Goal: Communication & Community: Answer question/provide support

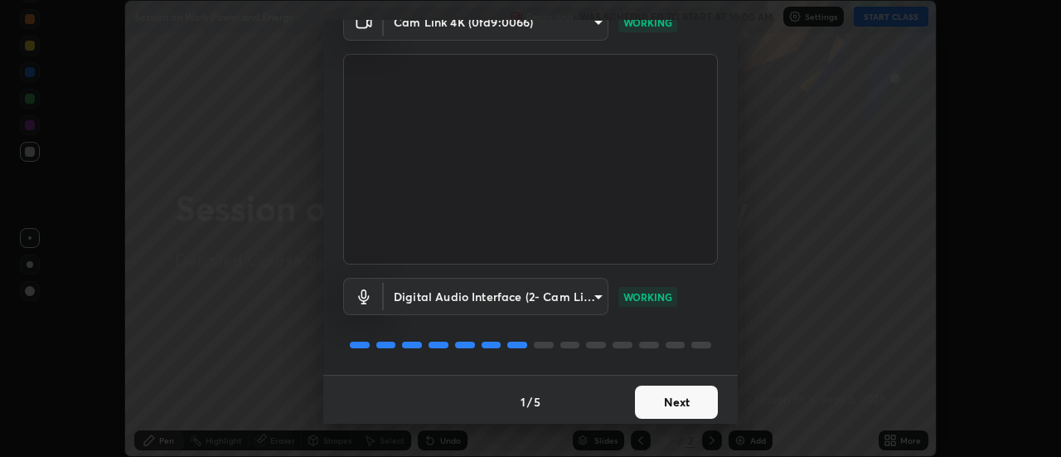
scroll to position [87, 0]
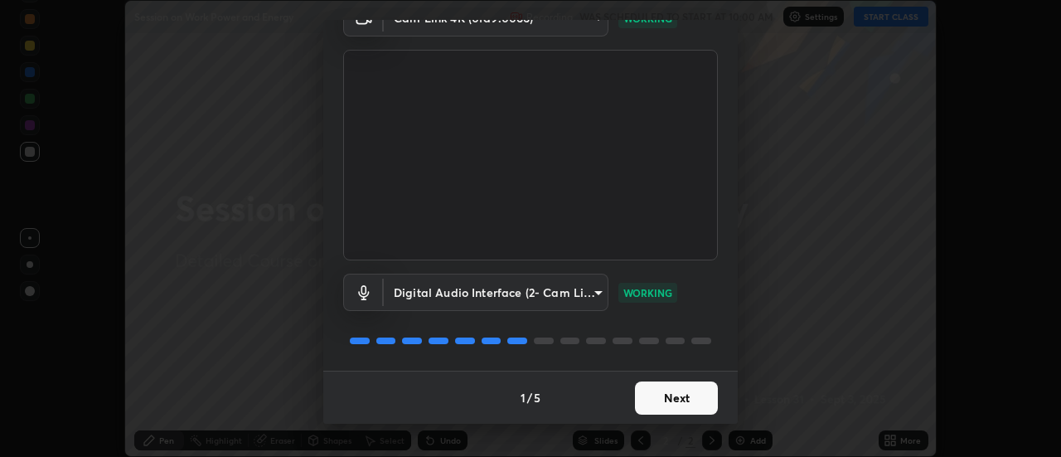
click at [667, 395] on button "Next" at bounding box center [676, 397] width 83 height 33
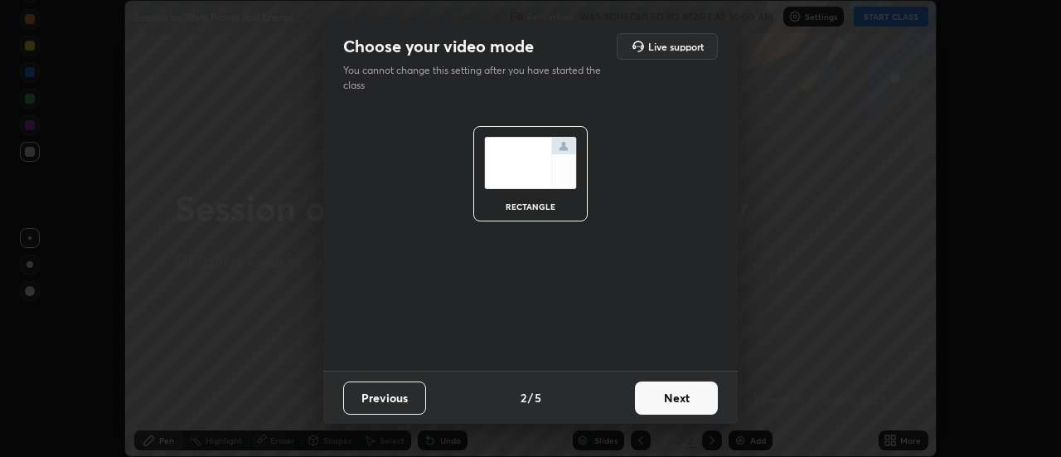
scroll to position [0, 0]
click at [667, 391] on button "Next" at bounding box center [676, 397] width 83 height 33
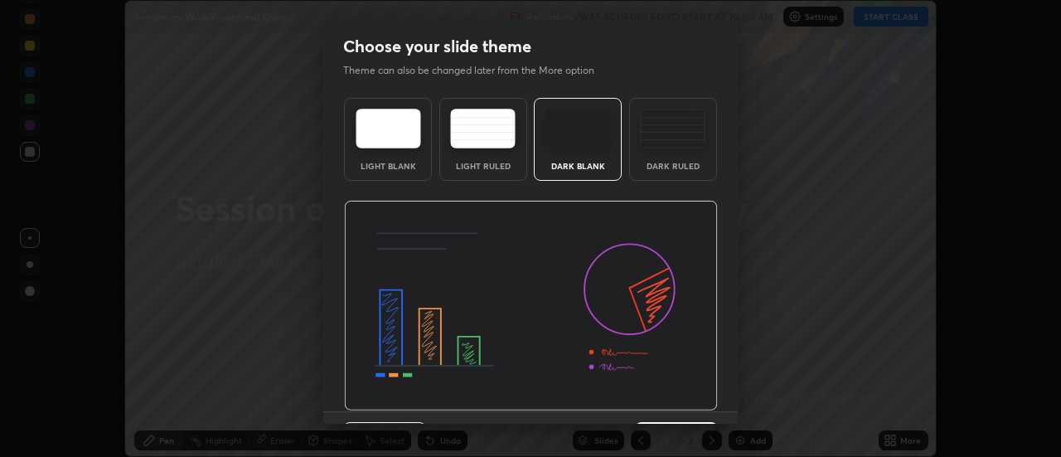
scroll to position [41, 0]
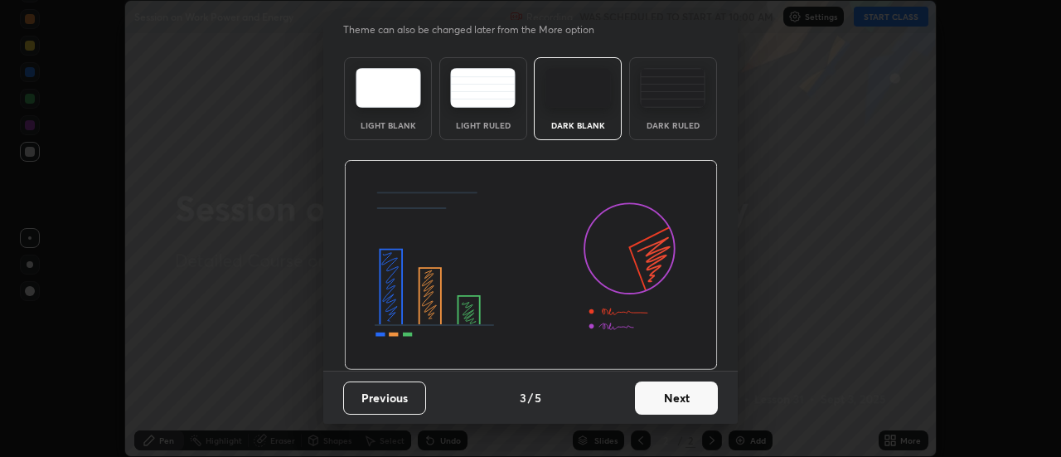
click at [673, 404] on button "Next" at bounding box center [676, 397] width 83 height 33
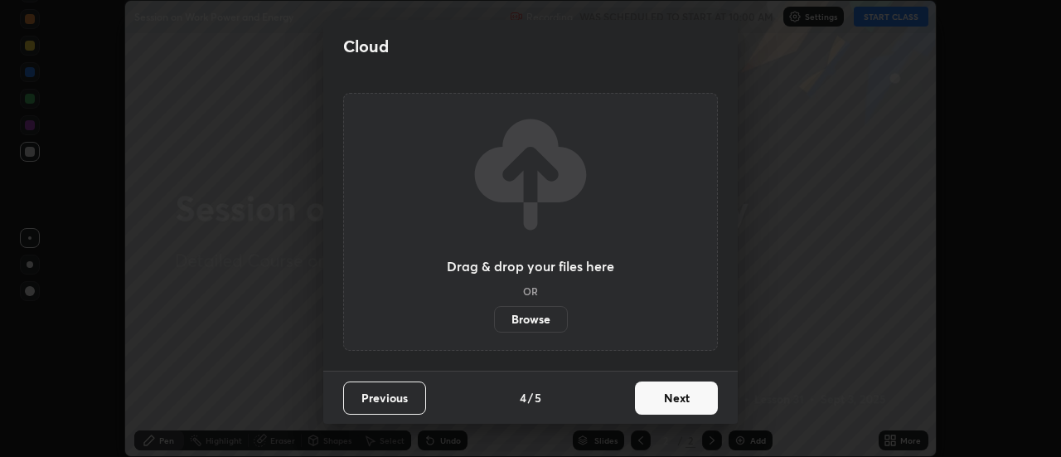
click at [673, 392] on button "Next" at bounding box center [676, 397] width 83 height 33
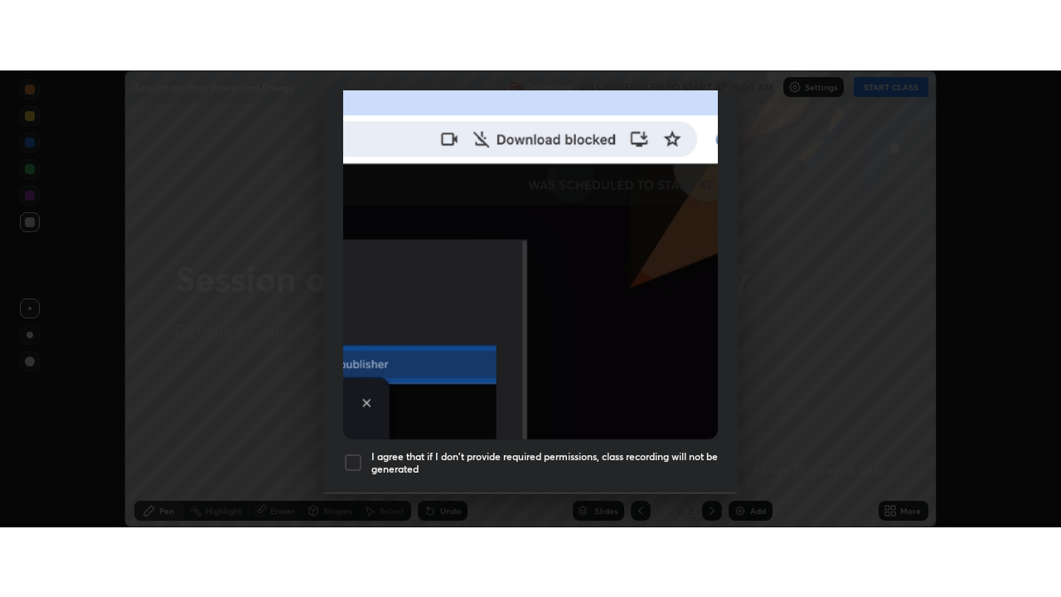
scroll to position [425, 0]
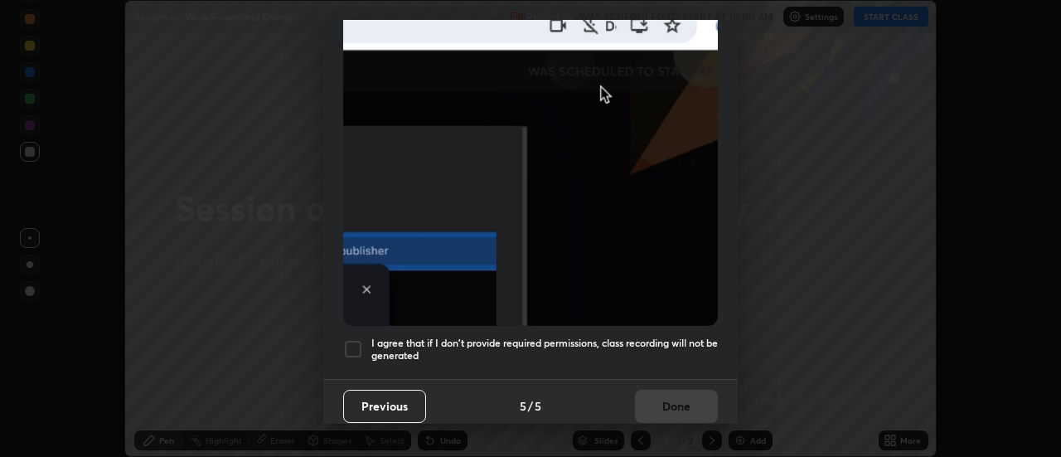
click at [349, 347] on div at bounding box center [353, 349] width 20 height 20
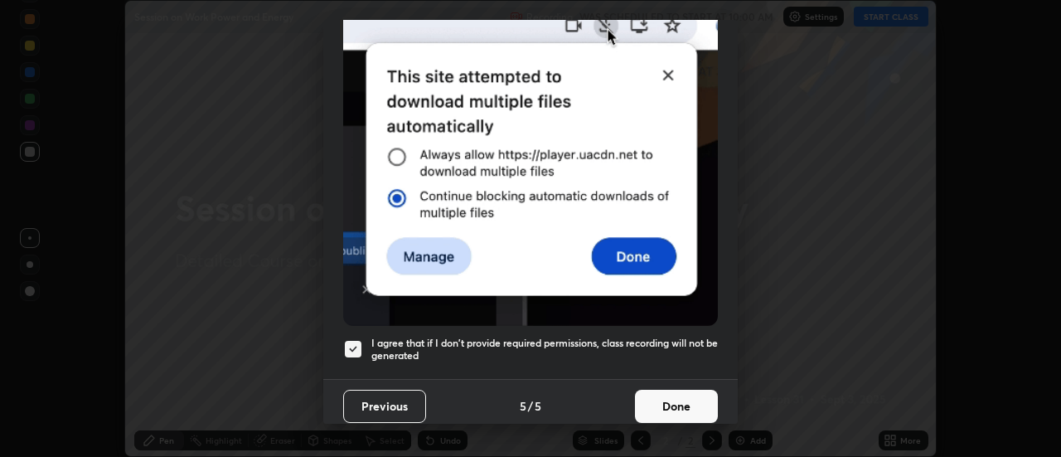
click at [677, 398] on button "Done" at bounding box center [676, 406] width 83 height 33
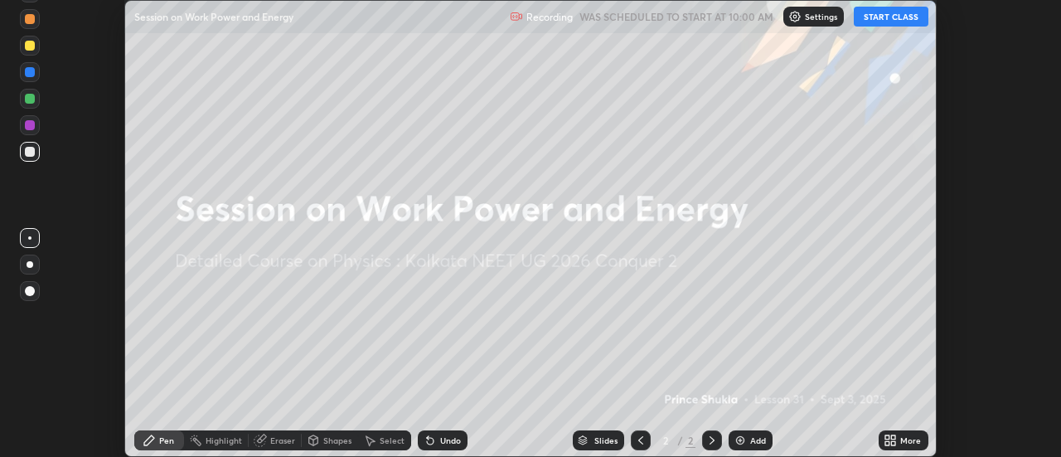
click at [905, 20] on button "START CLASS" at bounding box center [891, 17] width 75 height 20
click at [753, 441] on div "Add" at bounding box center [758, 440] width 16 height 8
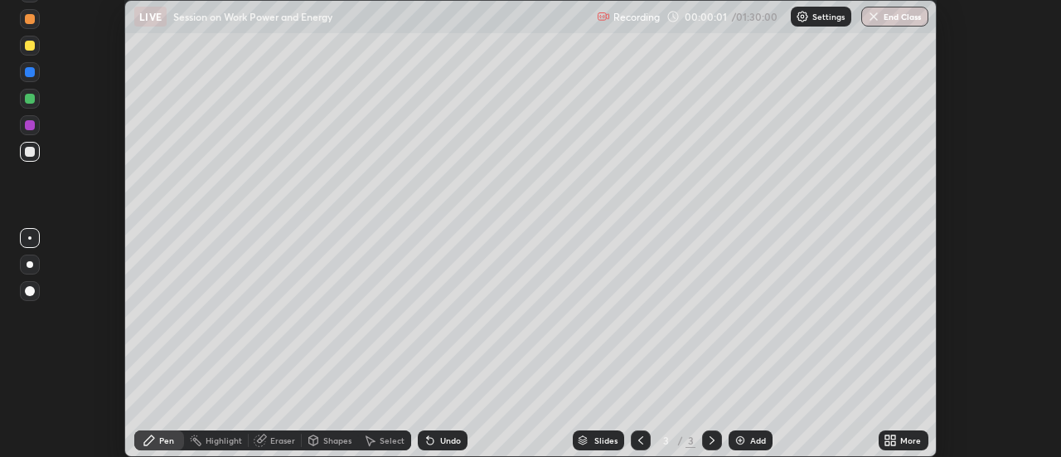
click at [899, 441] on div "More" at bounding box center [904, 440] width 50 height 20
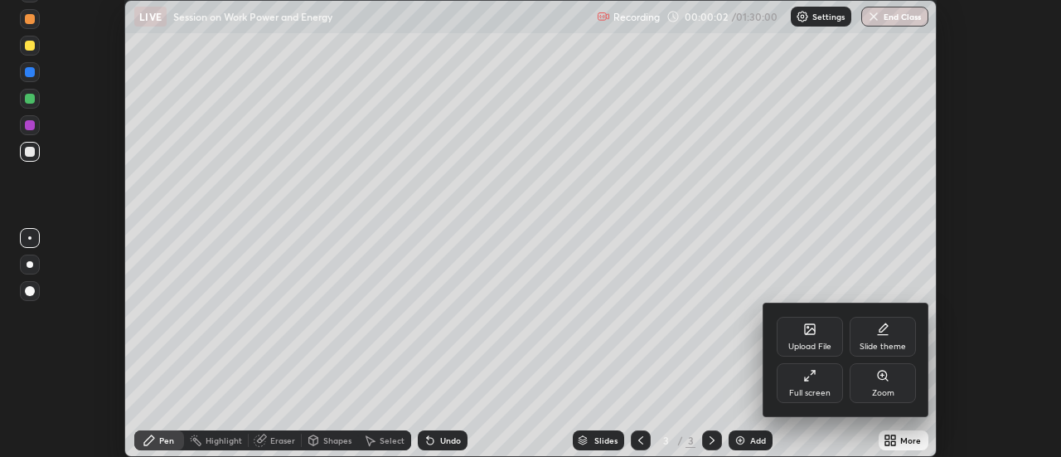
click at [813, 395] on div "Full screen" at bounding box center [809, 393] width 41 height 8
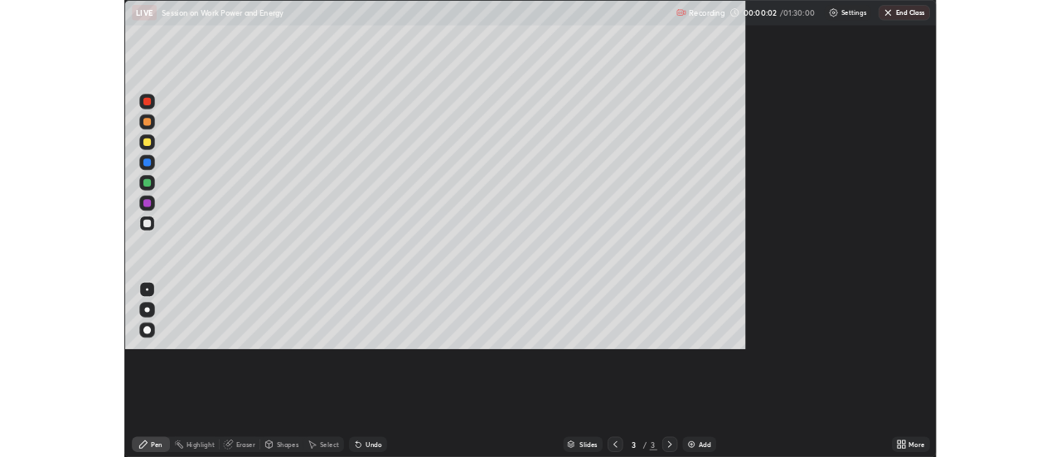
scroll to position [597, 1061]
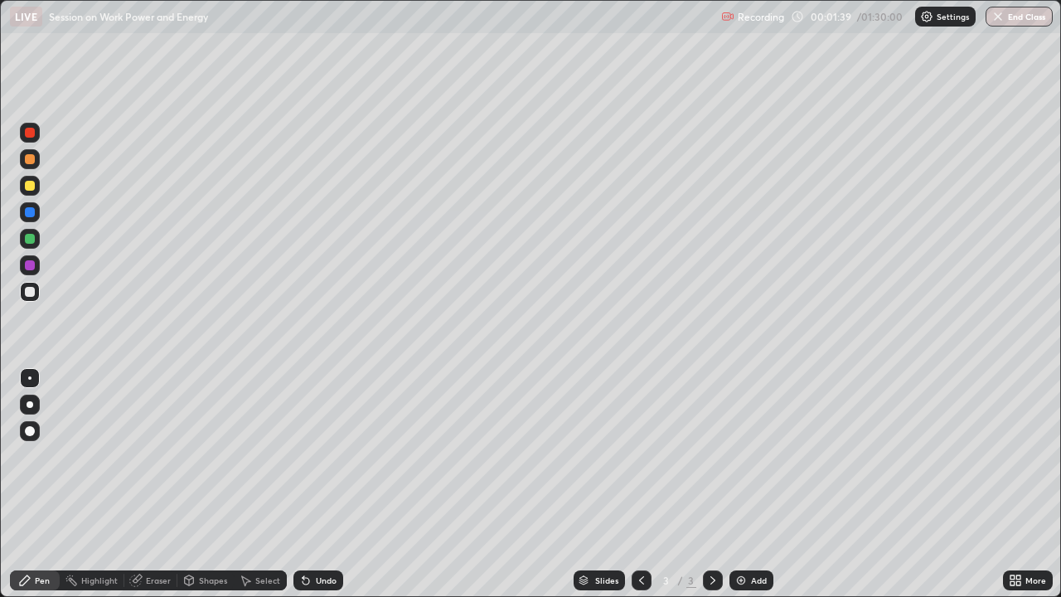
click at [32, 187] on div at bounding box center [30, 186] width 10 height 10
click at [29, 216] on div at bounding box center [30, 212] width 10 height 10
click at [36, 240] on div at bounding box center [30, 239] width 20 height 20
click at [32, 191] on div at bounding box center [30, 186] width 20 height 20
click at [36, 157] on div at bounding box center [30, 159] width 20 height 20
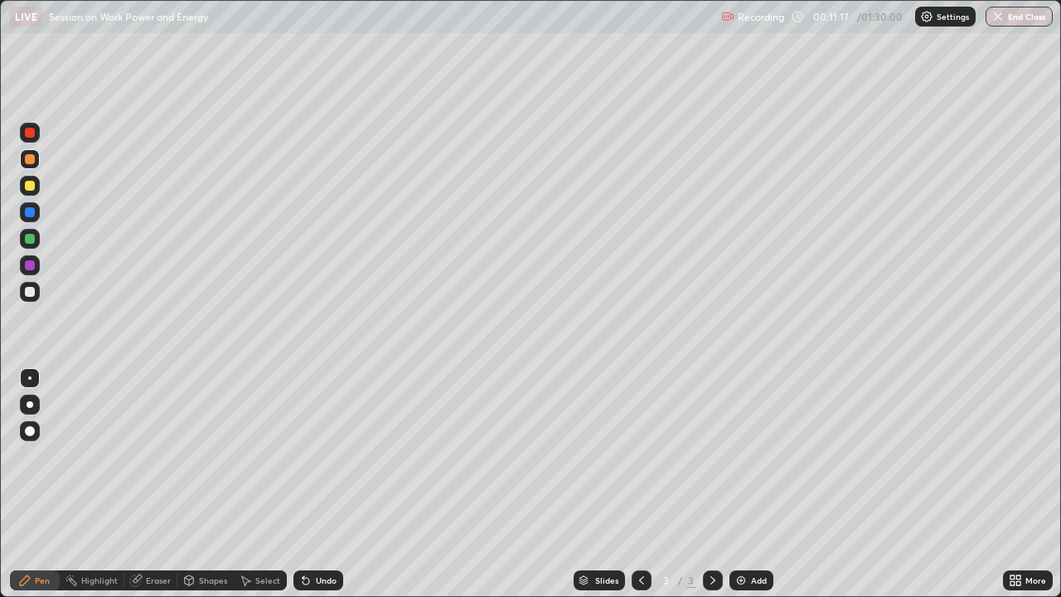
click at [765, 456] on div "Add" at bounding box center [759, 580] width 16 height 8
click at [36, 192] on div at bounding box center [30, 186] width 20 height 20
click at [32, 162] on div at bounding box center [30, 159] width 10 height 10
click at [33, 235] on div at bounding box center [30, 239] width 10 height 10
click at [38, 163] on div at bounding box center [30, 159] width 20 height 20
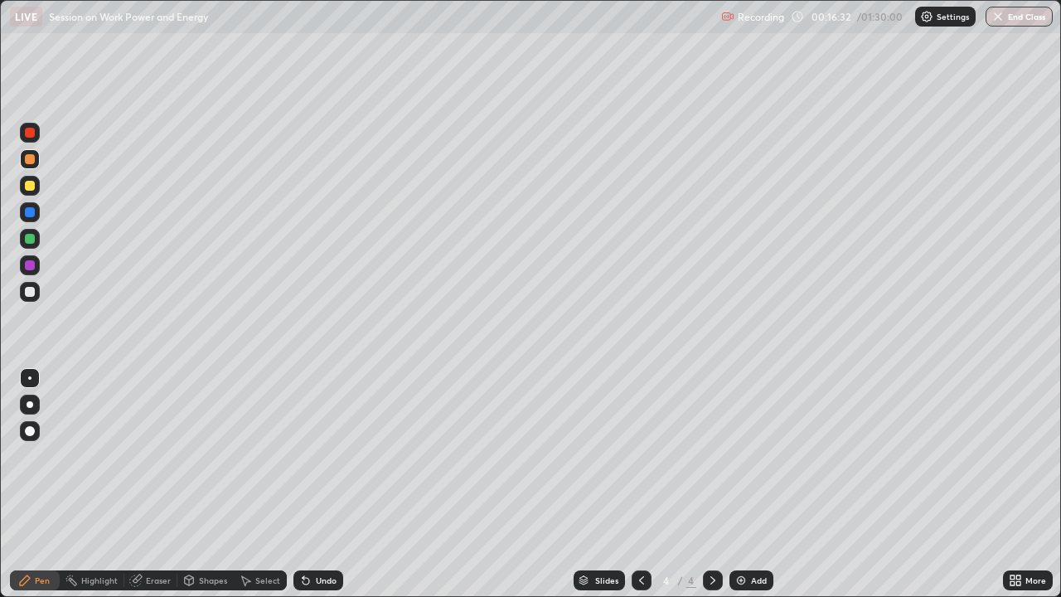
click at [746, 456] on div "Add" at bounding box center [752, 580] width 44 height 20
click at [635, 456] on icon at bounding box center [641, 580] width 13 height 13
click at [711, 456] on icon at bounding box center [712, 580] width 13 height 13
click at [640, 456] on icon at bounding box center [641, 580] width 13 height 13
click at [711, 456] on icon at bounding box center [712, 580] width 13 height 13
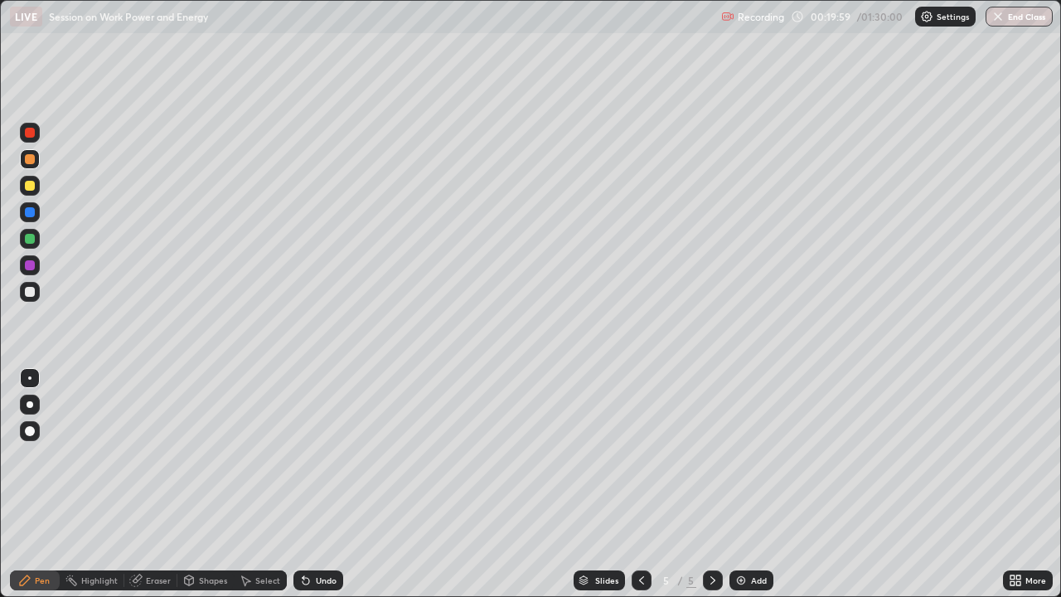
click at [640, 456] on icon at bounding box center [641, 580] width 13 height 13
click at [711, 456] on icon at bounding box center [712, 580] width 13 height 13
click at [34, 241] on div at bounding box center [30, 239] width 10 height 10
click at [42, 456] on div "Pen" at bounding box center [42, 580] width 15 height 8
click at [38, 456] on div "Pen" at bounding box center [42, 580] width 15 height 8
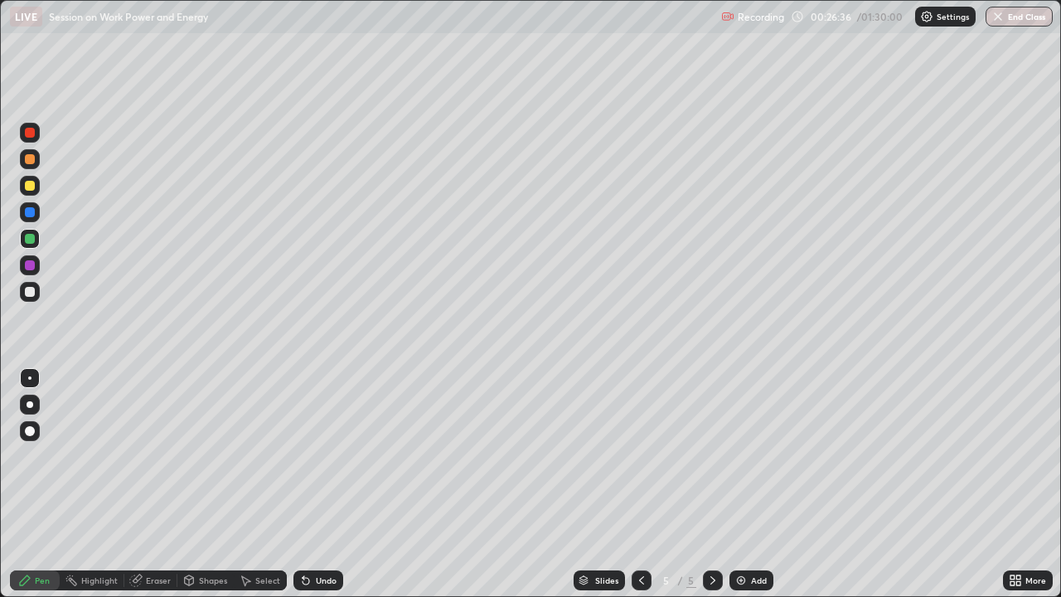
click at [264, 456] on div "Select" at bounding box center [260, 580] width 53 height 20
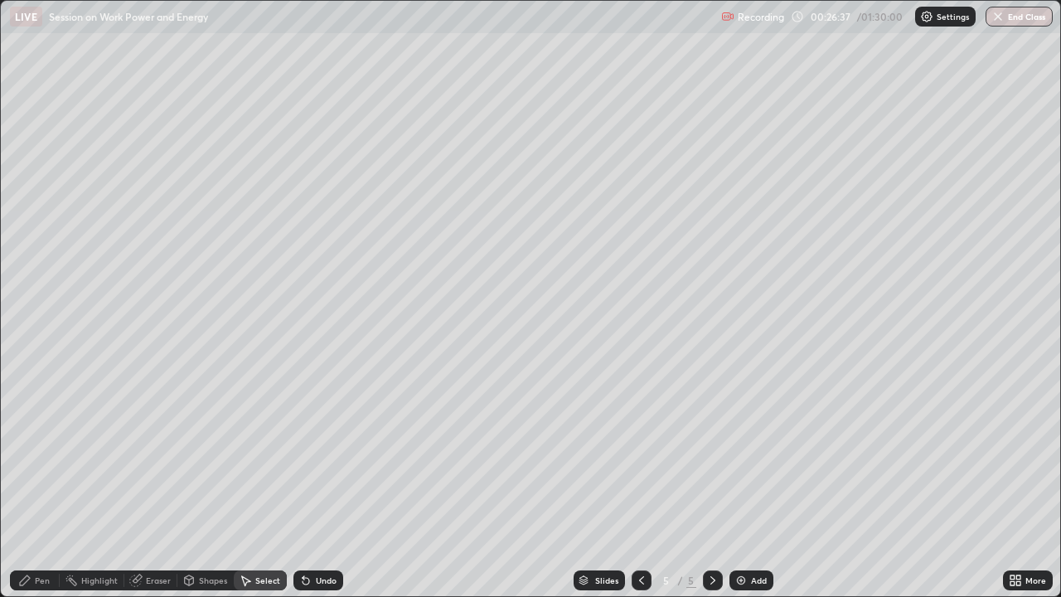
click at [162, 456] on div "Eraser" at bounding box center [158, 580] width 25 height 8
click at [753, 456] on div "Add" at bounding box center [752, 580] width 44 height 20
click at [28, 456] on div "Pen" at bounding box center [35, 580] width 50 height 20
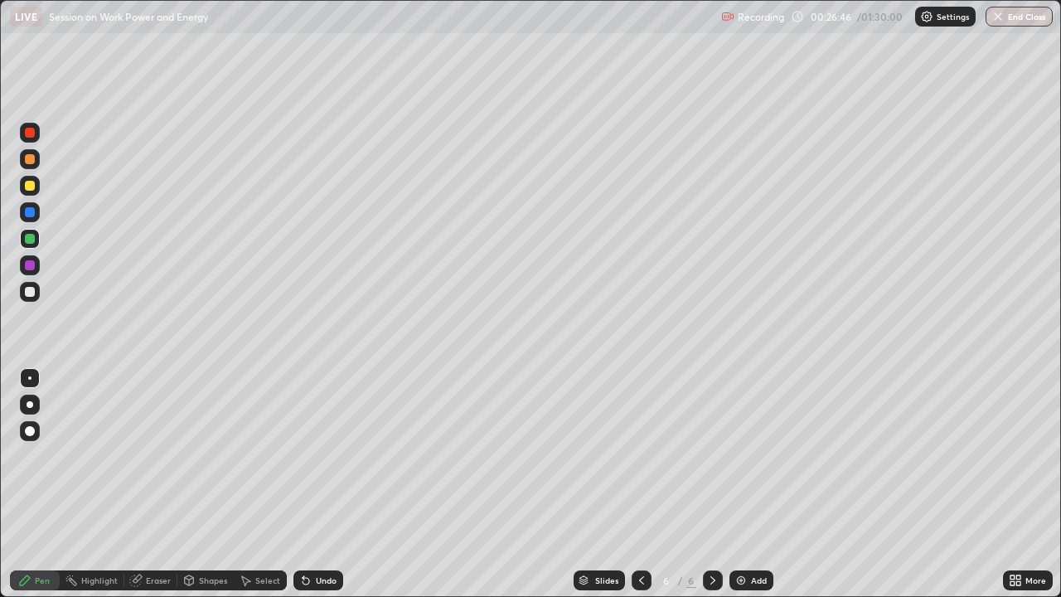
click at [28, 456] on icon at bounding box center [24, 580] width 13 height 13
click at [31, 186] on div at bounding box center [30, 186] width 10 height 10
click at [33, 158] on div at bounding box center [30, 159] width 10 height 10
click at [29, 184] on div at bounding box center [30, 186] width 10 height 10
click at [164, 456] on div "Eraser" at bounding box center [150, 580] width 53 height 20
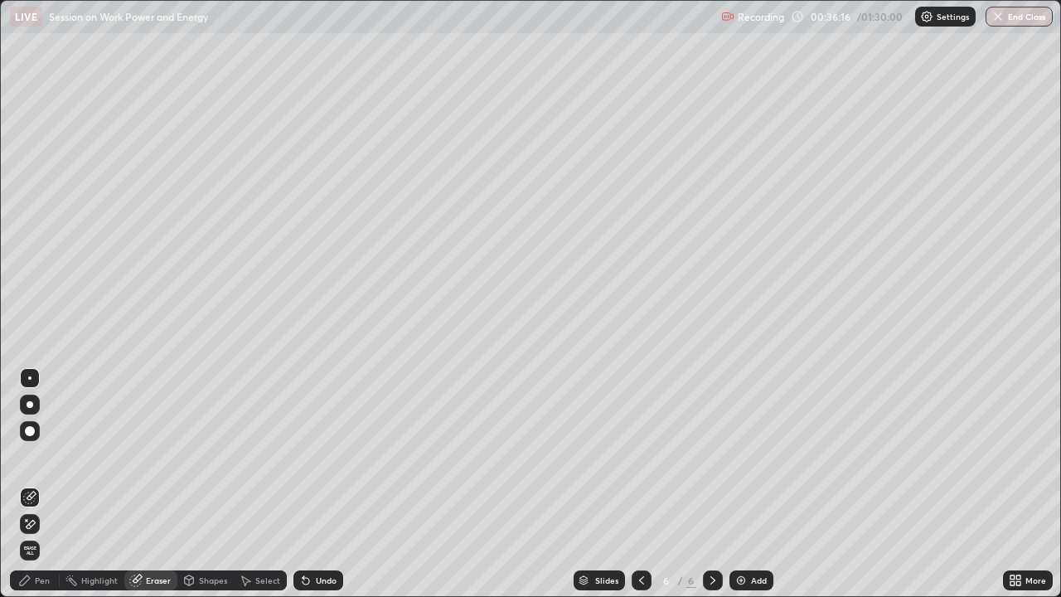
click at [730, 456] on div "Add" at bounding box center [752, 580] width 44 height 20
click at [36, 456] on div "Pen" at bounding box center [35, 580] width 50 height 20
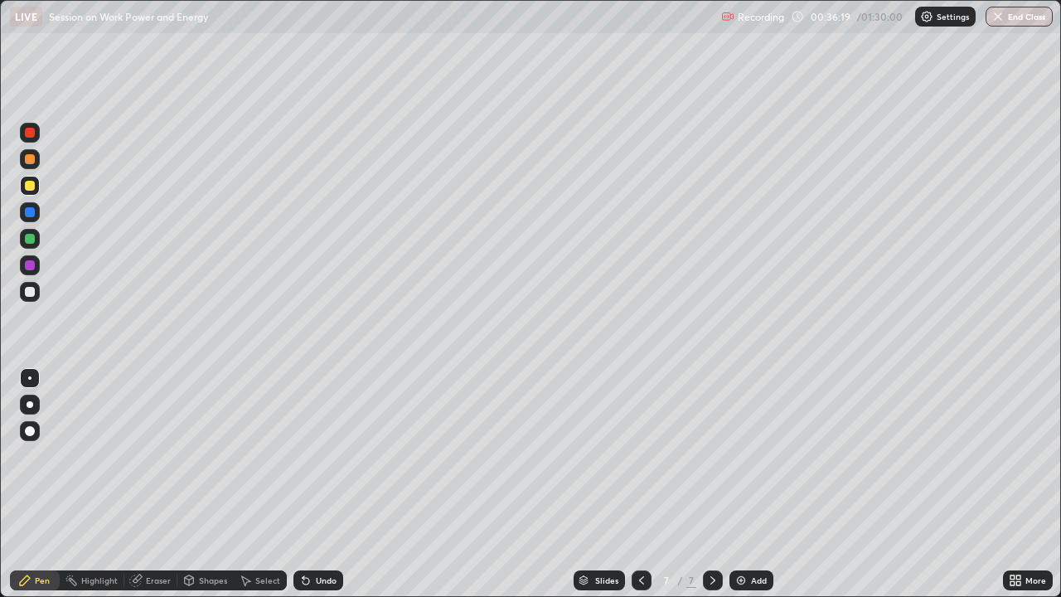
click at [37, 456] on div "Pen" at bounding box center [42, 580] width 15 height 8
click at [31, 159] on div at bounding box center [30, 159] width 10 height 10
click at [640, 456] on icon at bounding box center [641, 580] width 13 height 13
click at [721, 456] on div at bounding box center [713, 580] width 20 height 33
click at [329, 456] on div "Undo" at bounding box center [326, 580] width 21 height 8
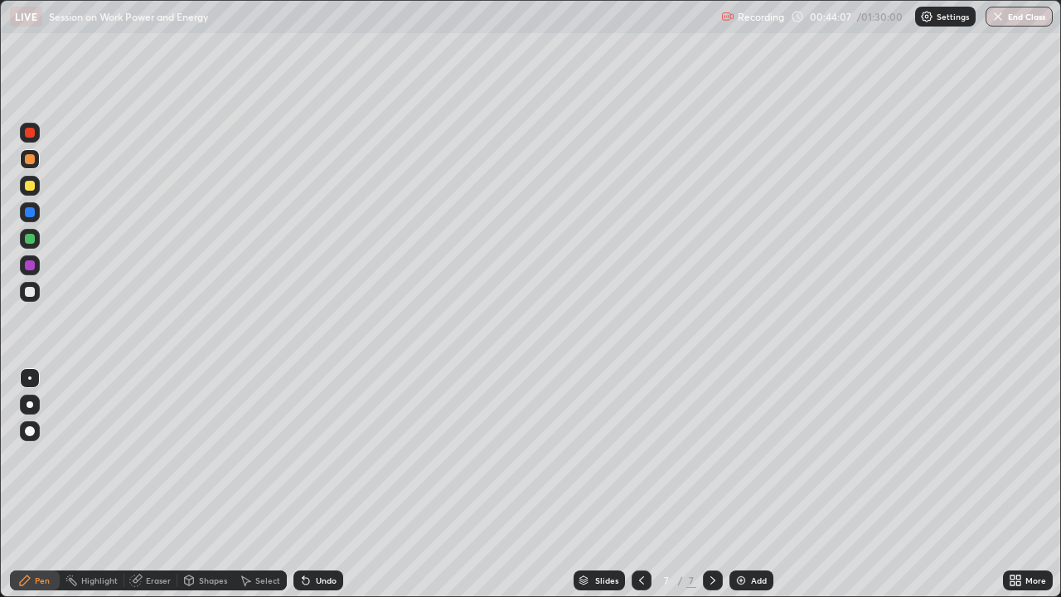
click at [332, 456] on div "Undo" at bounding box center [326, 580] width 21 height 8
click at [329, 456] on div "Undo" at bounding box center [326, 580] width 21 height 8
click at [327, 456] on div "Undo" at bounding box center [326, 580] width 21 height 8
click at [326, 456] on div "Undo" at bounding box center [326, 580] width 21 height 8
click at [325, 456] on div "Undo" at bounding box center [326, 580] width 21 height 8
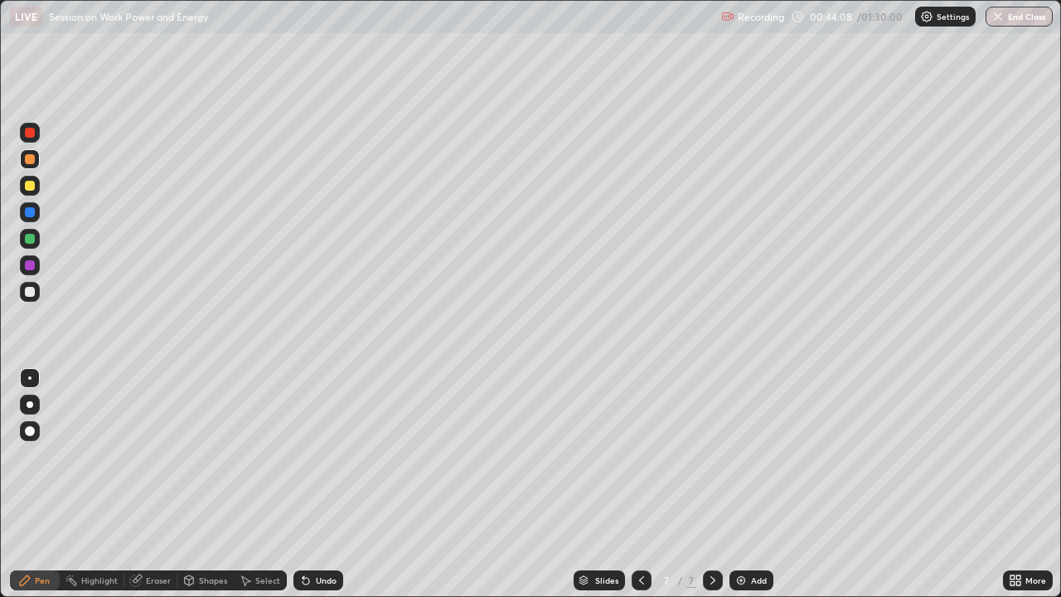
click at [325, 456] on div "Undo" at bounding box center [326, 580] width 21 height 8
click at [326, 456] on div "Undo" at bounding box center [326, 580] width 21 height 8
click at [325, 456] on div "Undo" at bounding box center [326, 580] width 21 height 8
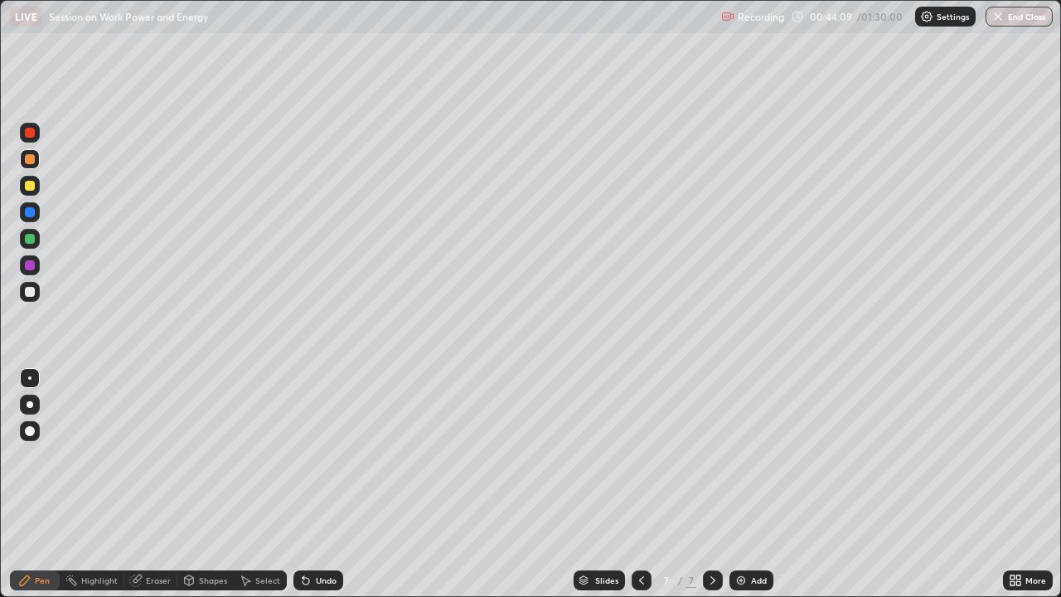
click at [323, 456] on div "Undo" at bounding box center [326, 580] width 21 height 8
click at [320, 456] on div "Undo" at bounding box center [326, 580] width 21 height 8
click at [321, 456] on div "Undo" at bounding box center [326, 580] width 21 height 8
click at [318, 456] on div "Undo" at bounding box center [326, 580] width 21 height 8
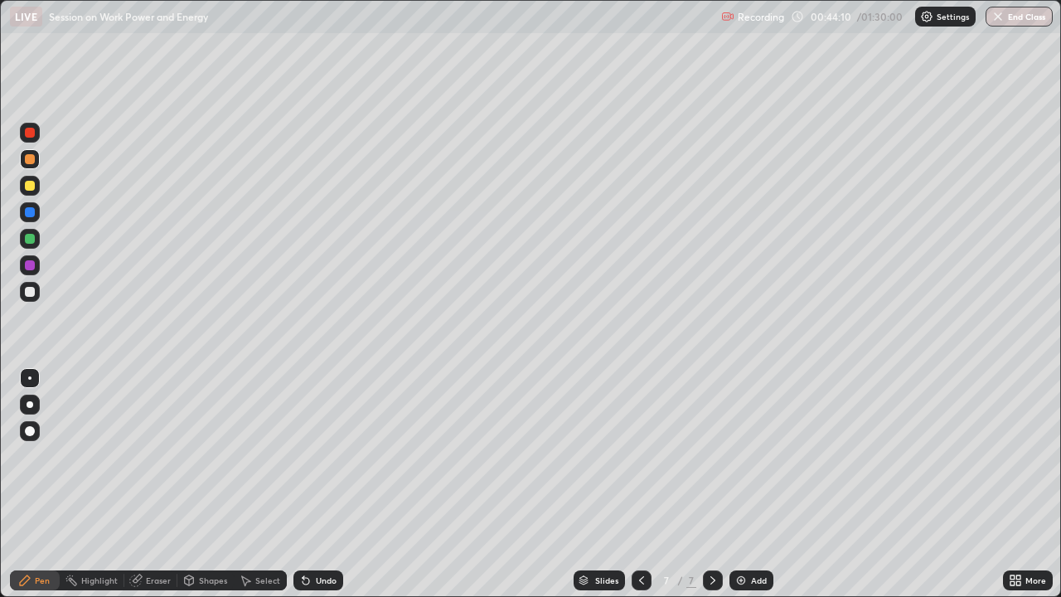
click at [318, 456] on div "Undo" at bounding box center [326, 580] width 21 height 8
click at [313, 456] on div "Undo" at bounding box center [318, 580] width 50 height 20
click at [330, 456] on div "Undo" at bounding box center [326, 580] width 21 height 8
click at [747, 456] on div "Add" at bounding box center [752, 580] width 44 height 20
click at [632, 456] on div at bounding box center [642, 580] width 20 height 20
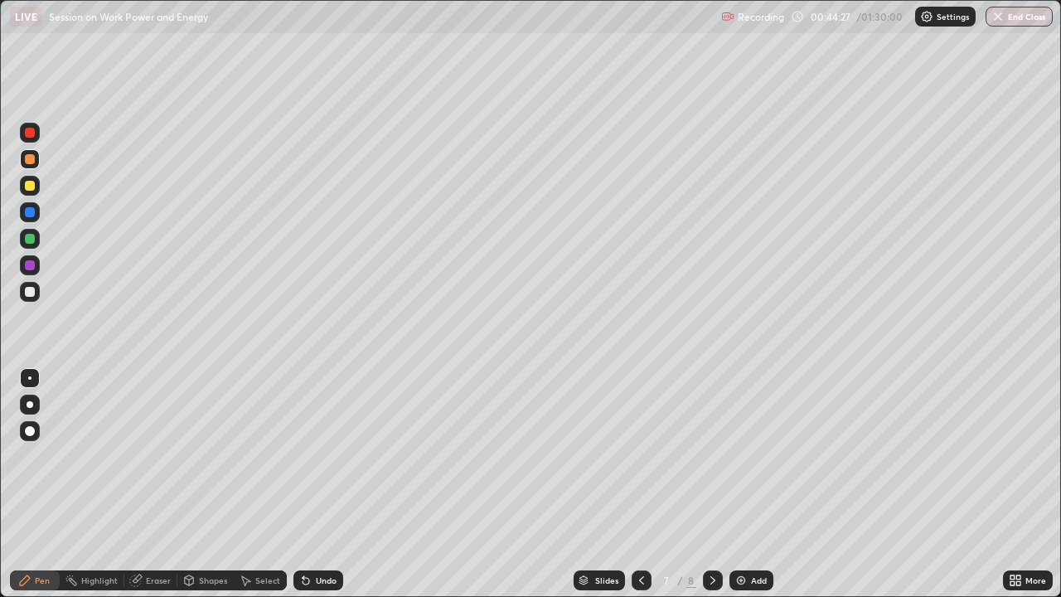
click at [714, 456] on icon at bounding box center [712, 580] width 13 height 13
click at [641, 456] on icon at bounding box center [641, 580] width 13 height 13
click at [713, 456] on icon at bounding box center [712, 580] width 13 height 13
click at [638, 456] on icon at bounding box center [641, 580] width 13 height 13
click at [711, 456] on icon at bounding box center [712, 580] width 13 height 13
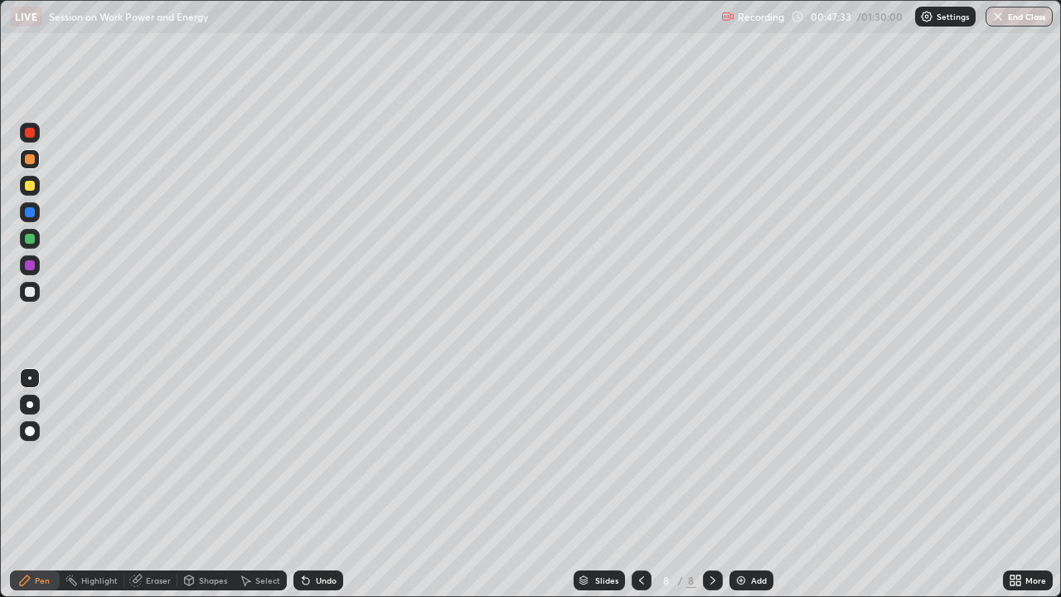
click at [27, 187] on div at bounding box center [30, 186] width 10 height 10
click at [31, 159] on div at bounding box center [30, 159] width 10 height 10
click at [755, 456] on div "Add" at bounding box center [759, 580] width 16 height 8
click at [31, 236] on div at bounding box center [30, 239] width 10 height 10
click at [162, 456] on div "Eraser" at bounding box center [158, 580] width 25 height 8
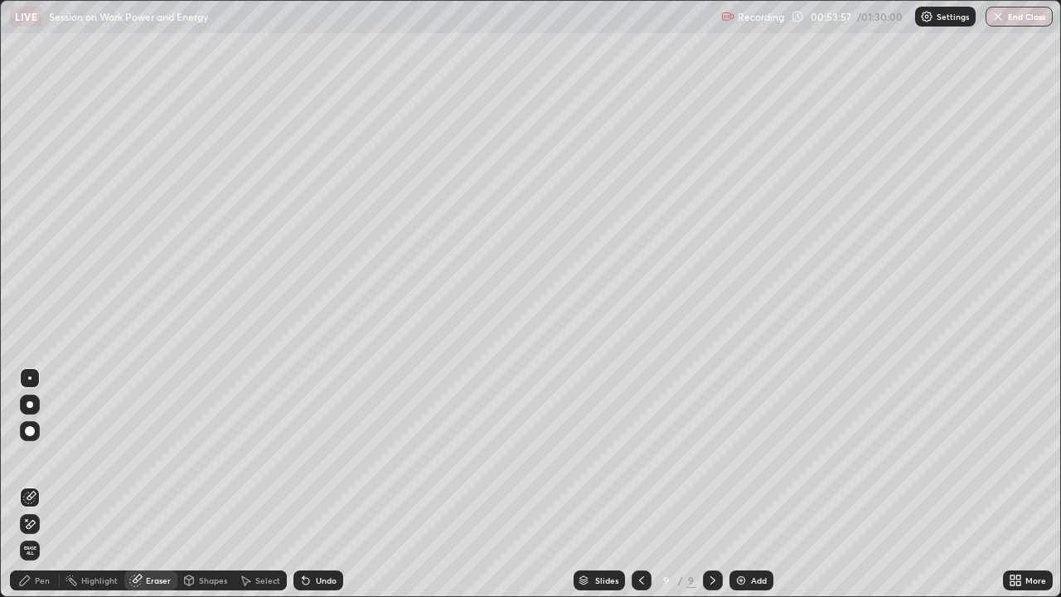
click at [41, 456] on div "Pen" at bounding box center [35, 580] width 50 height 20
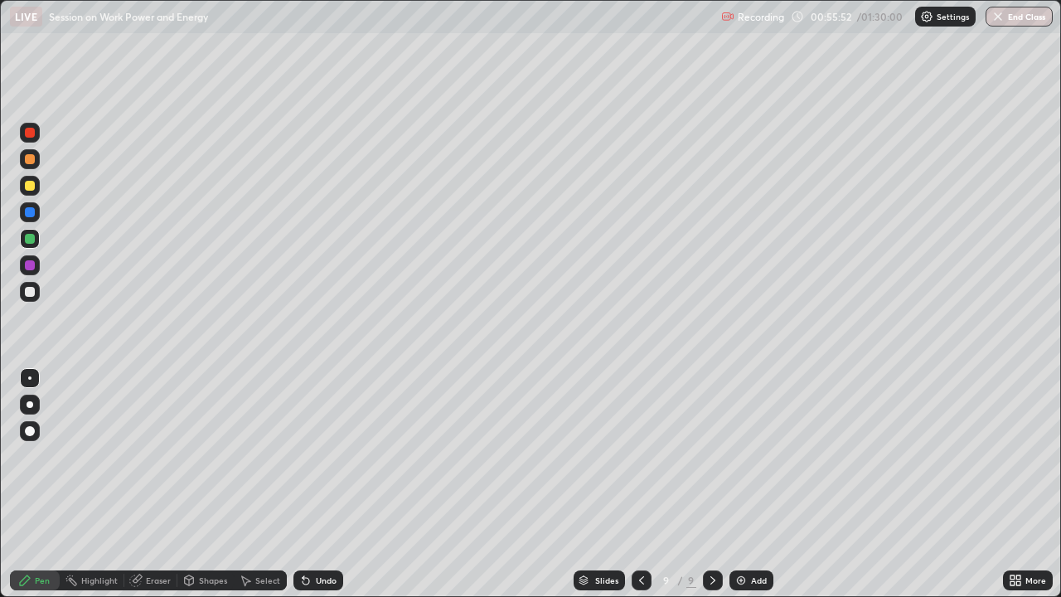
click at [31, 186] on div at bounding box center [30, 186] width 10 height 10
click at [320, 456] on div "Undo" at bounding box center [326, 580] width 21 height 8
click at [319, 456] on div "Undo" at bounding box center [326, 580] width 21 height 8
click at [316, 456] on div "Undo" at bounding box center [326, 580] width 21 height 8
click at [318, 456] on div "Undo" at bounding box center [326, 580] width 21 height 8
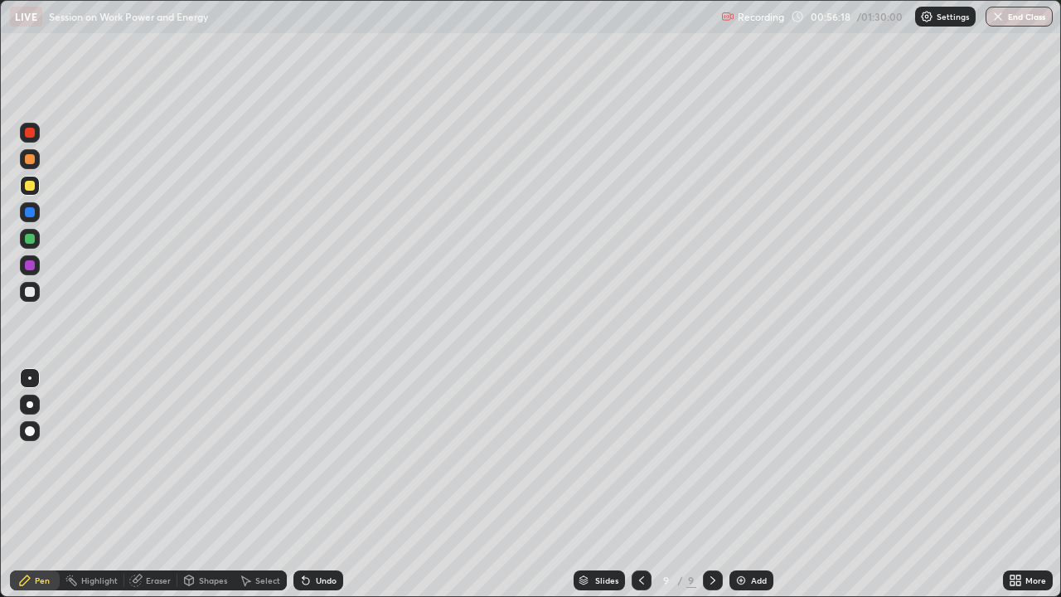
click at [303, 456] on icon at bounding box center [306, 581] width 7 height 7
click at [327, 456] on div "Undo" at bounding box center [326, 580] width 21 height 8
click at [27, 160] on div at bounding box center [30, 159] width 10 height 10
click at [745, 456] on img at bounding box center [741, 580] width 13 height 13
click at [639, 456] on icon at bounding box center [640, 580] width 13 height 13
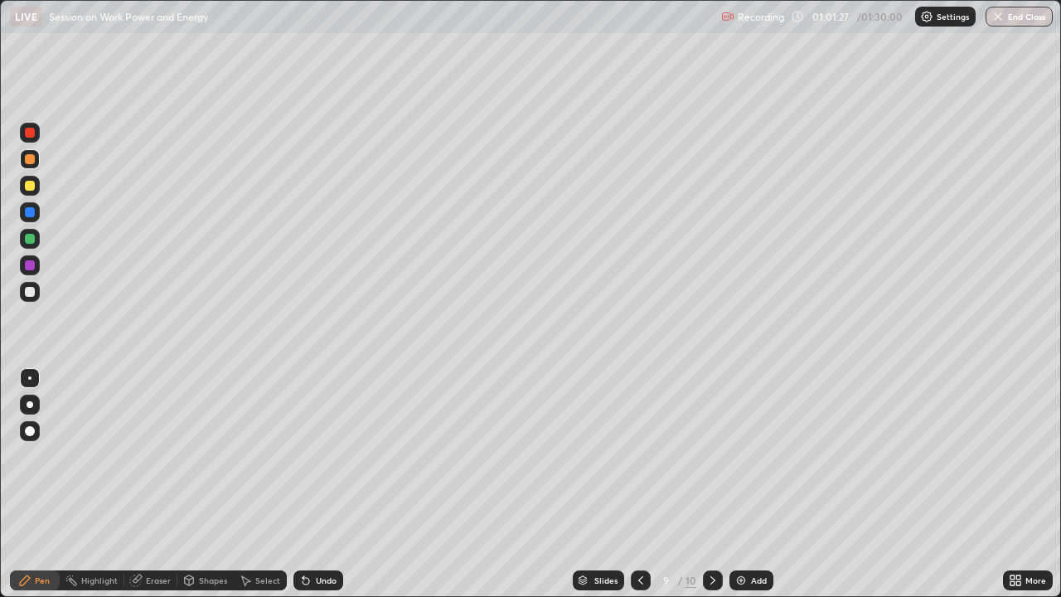
click at [711, 456] on icon at bounding box center [712, 580] width 13 height 13
click at [640, 456] on div at bounding box center [641, 580] width 20 height 20
click at [713, 456] on icon at bounding box center [712, 580] width 13 height 13
click at [152, 456] on div "Eraser" at bounding box center [158, 580] width 25 height 8
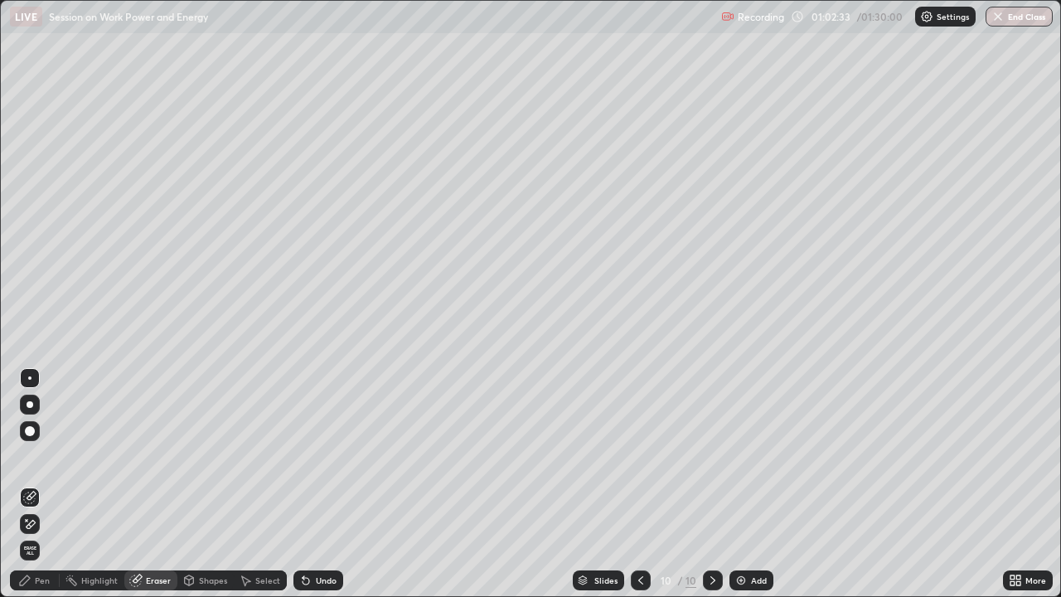
click at [47, 456] on div "Pen" at bounding box center [42, 580] width 15 height 8
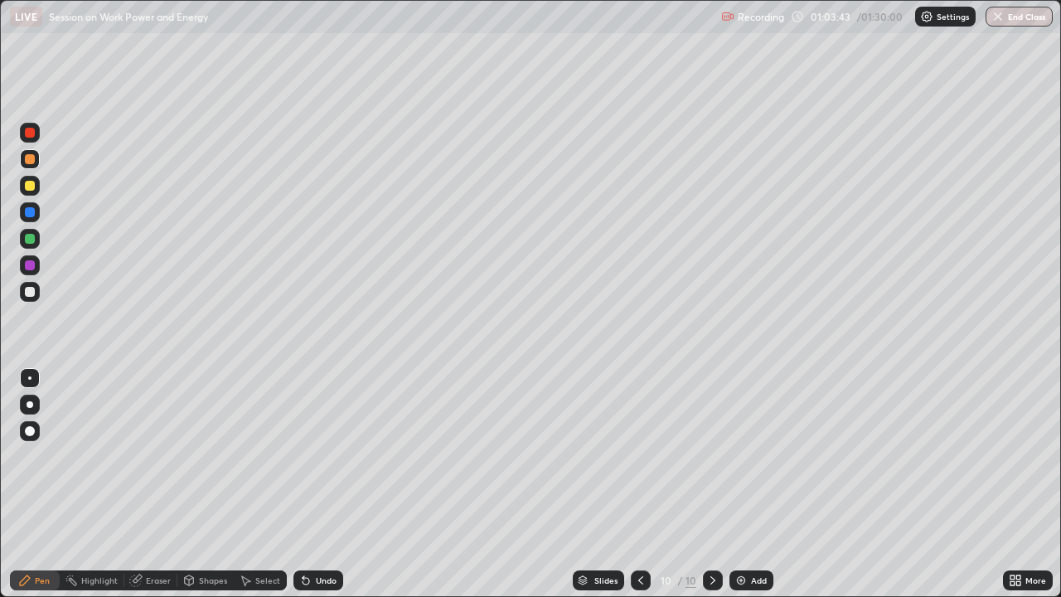
click at [168, 456] on div "Eraser" at bounding box center [158, 580] width 25 height 8
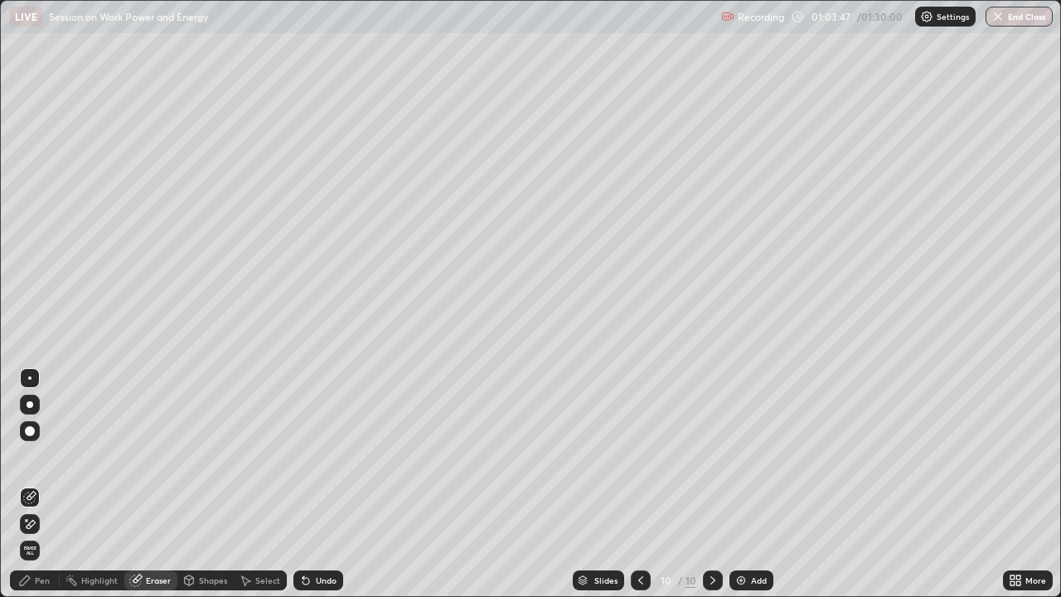
click at [44, 456] on div "Pen" at bounding box center [35, 580] width 50 height 20
click at [50, 456] on div "Pen" at bounding box center [35, 580] width 50 height 20
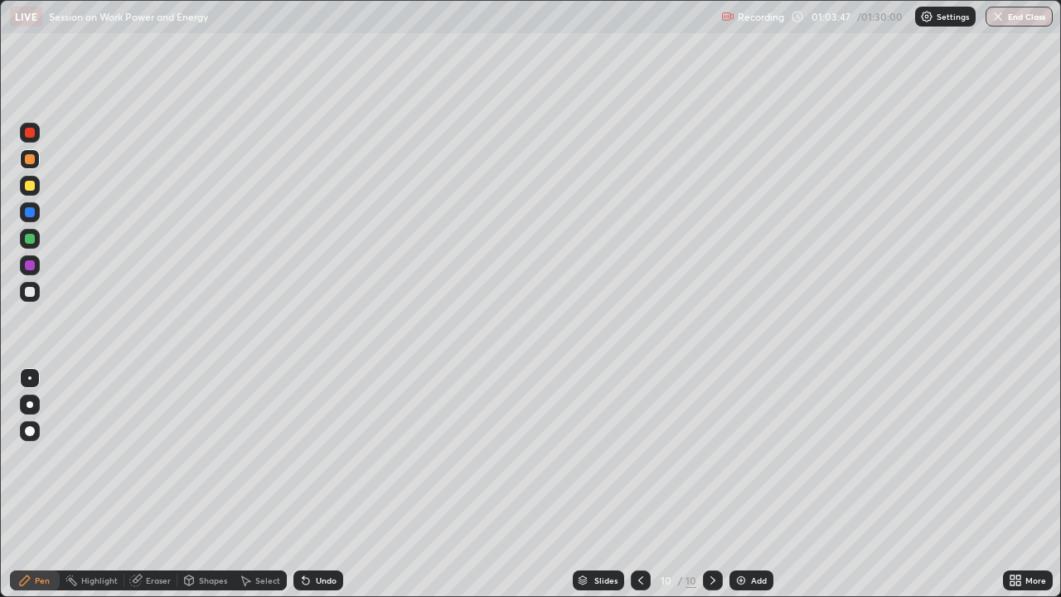
click at [58, 456] on div "Pen" at bounding box center [35, 580] width 50 height 20
click at [639, 456] on icon at bounding box center [640, 580] width 13 height 13
click at [711, 456] on icon at bounding box center [712, 580] width 13 height 13
click at [632, 456] on div at bounding box center [641, 580] width 20 height 20
click at [711, 456] on icon at bounding box center [712, 580] width 13 height 13
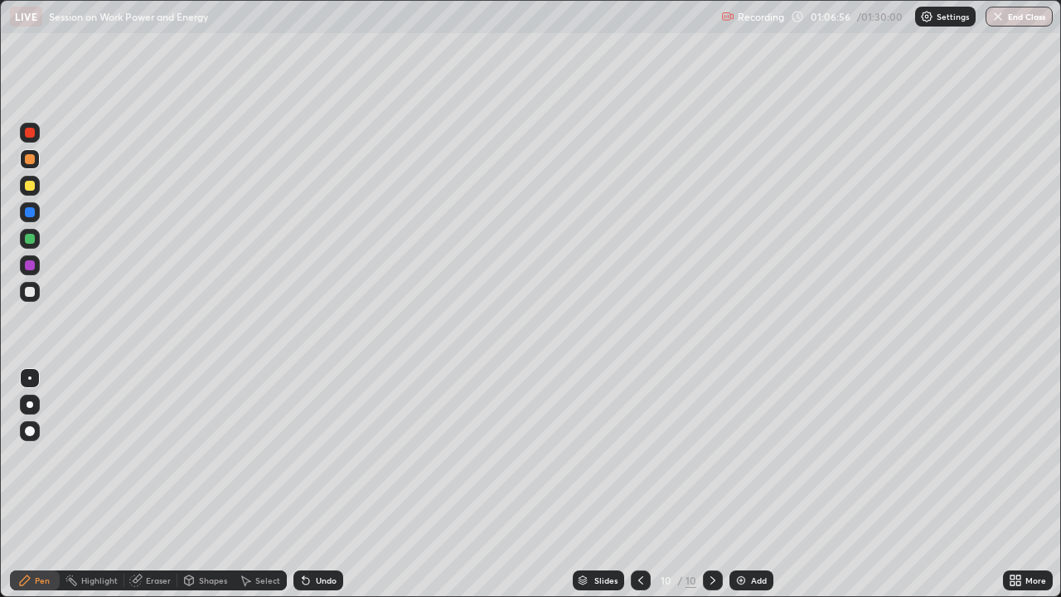
click at [31, 133] on div at bounding box center [30, 133] width 10 height 10
click at [32, 187] on div at bounding box center [30, 186] width 10 height 10
click at [1017, 18] on button "End Class" at bounding box center [1019, 17] width 67 height 20
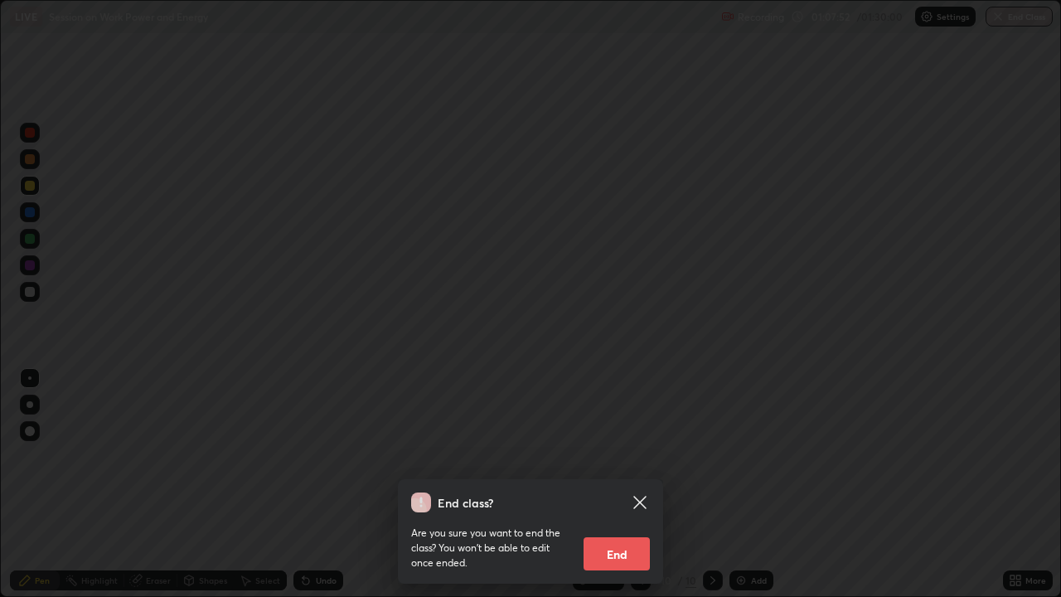
click at [613, 456] on button "End" at bounding box center [617, 553] width 66 height 33
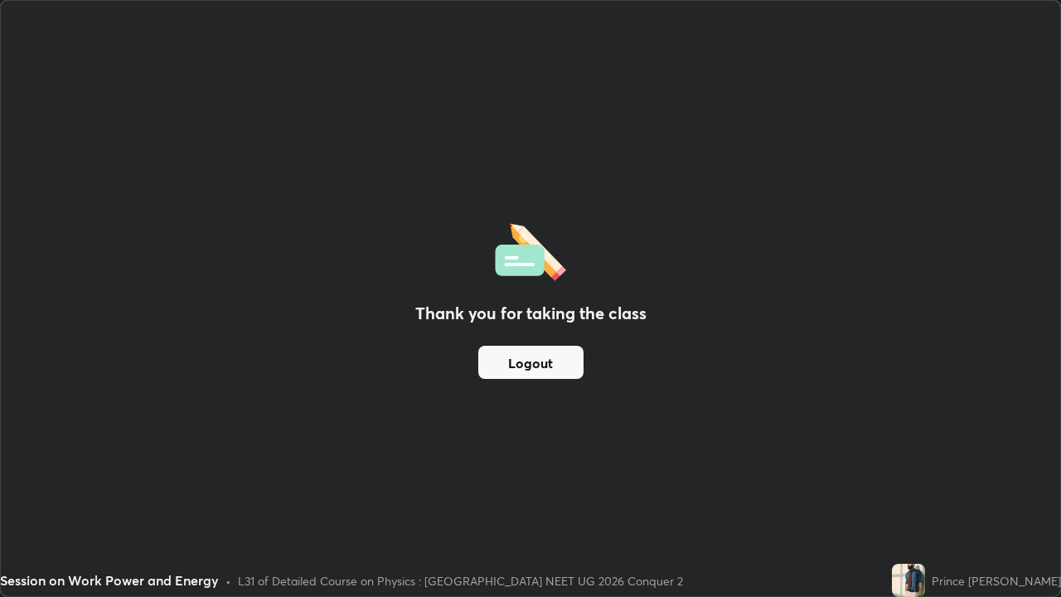
click at [536, 364] on button "Logout" at bounding box center [530, 362] width 105 height 33
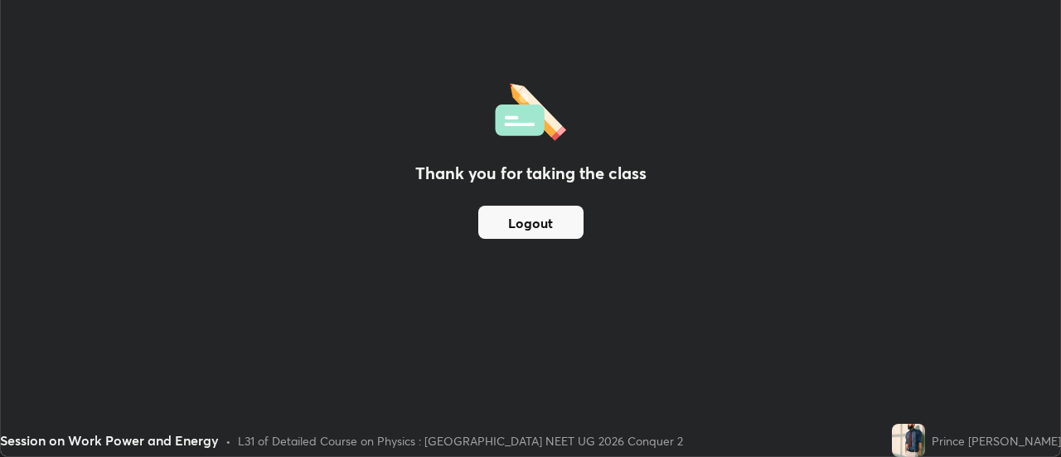
scroll to position [82450, 81846]
